Goal: Navigation & Orientation: Find specific page/section

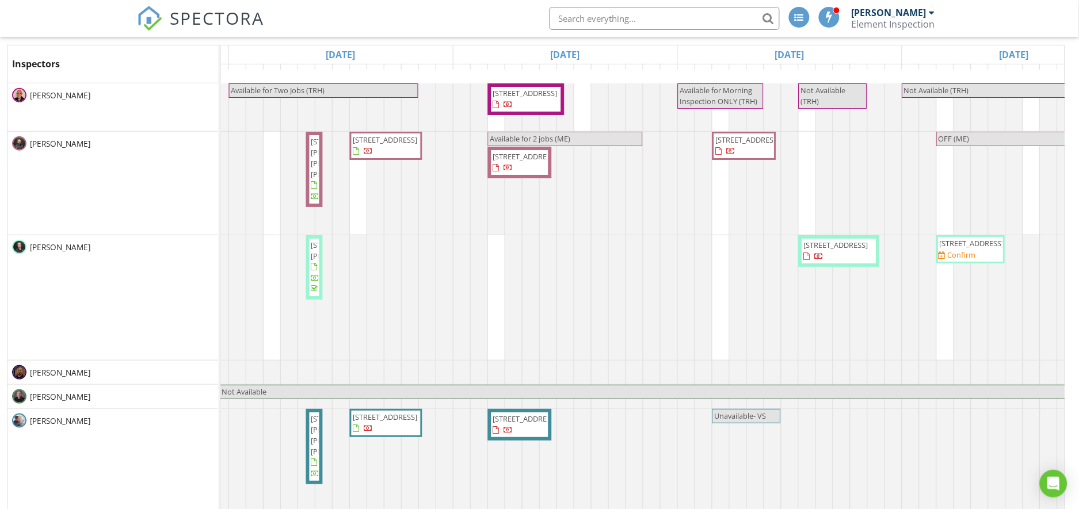
scroll to position [153, 0]
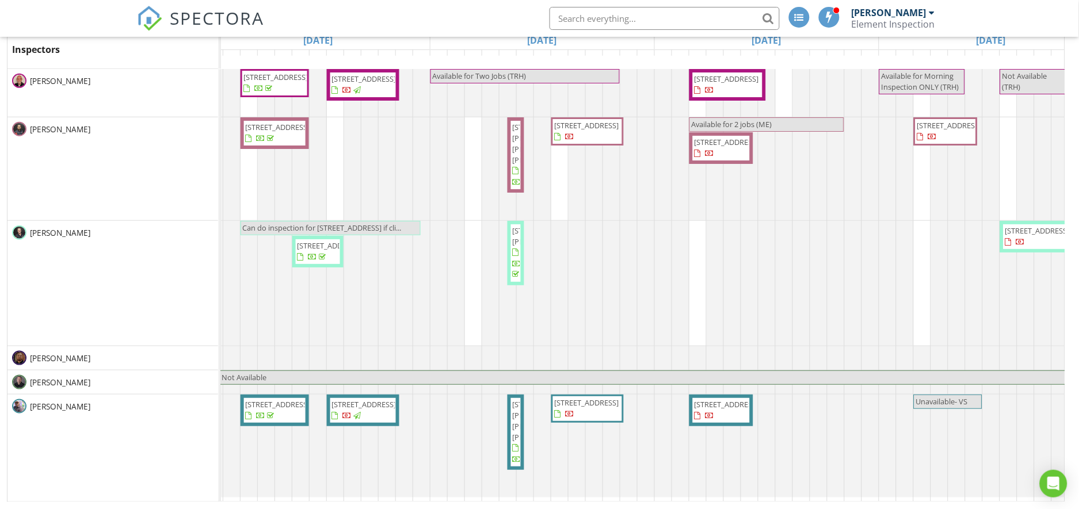
scroll to position [0, 510]
